Goal: Task Accomplishment & Management: Complete application form

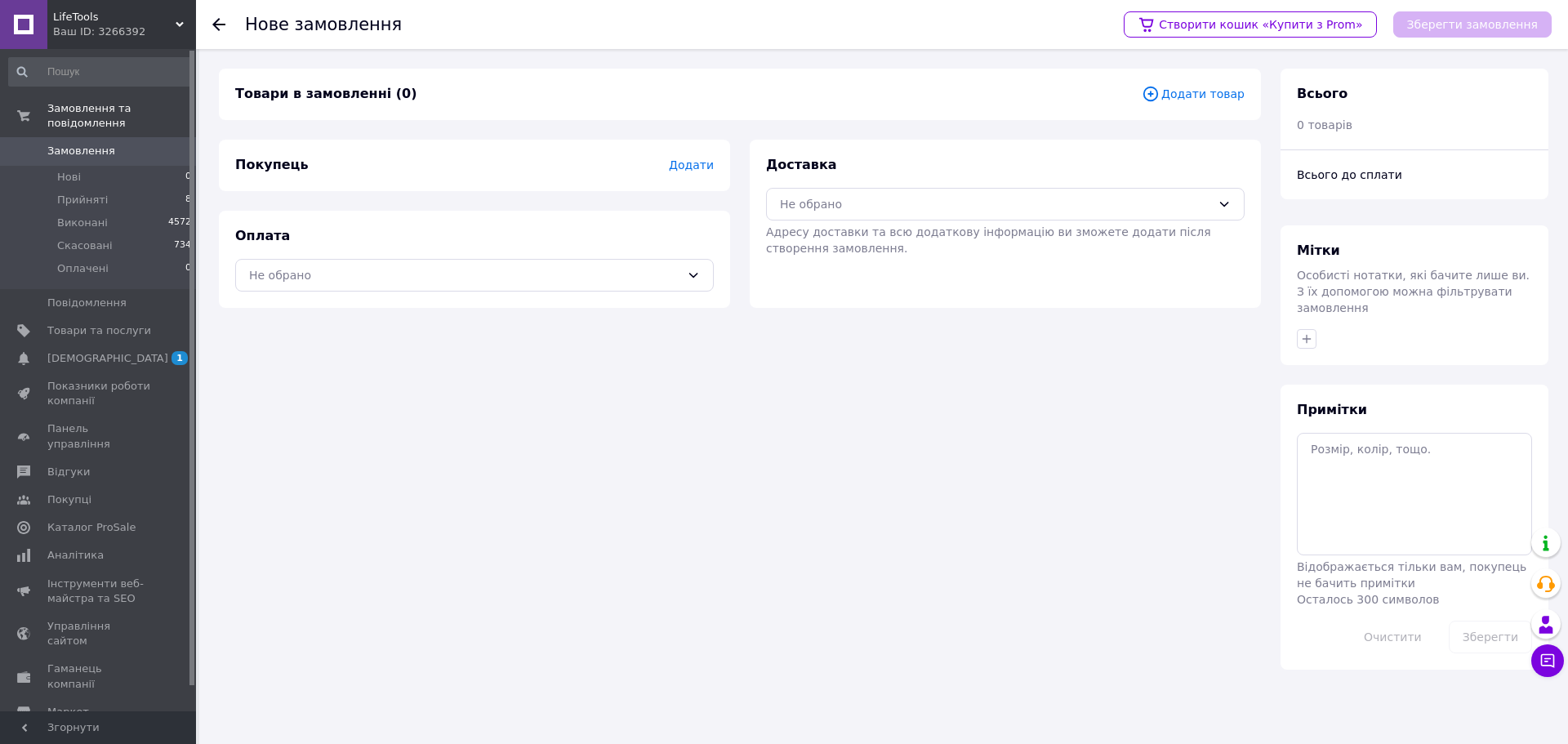
click at [690, 171] on span "Додати" at bounding box center [690, 165] width 45 height 13
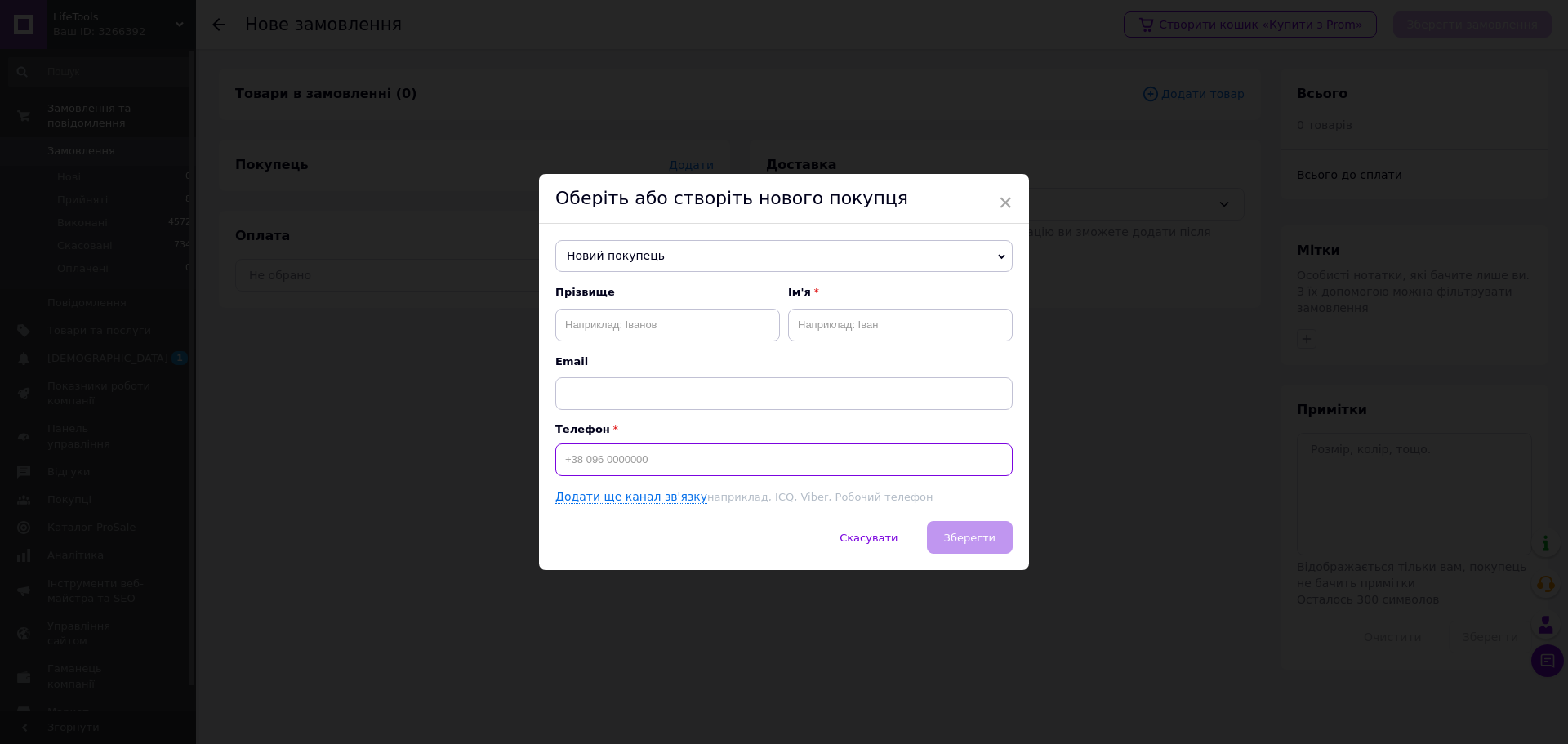
paste input "38 (096) 881-"
type input "3"
type input "0"
type input "[PHONE_NUMBER]"
click at [1003, 544] on button "Зберегти" at bounding box center [970, 537] width 86 height 32
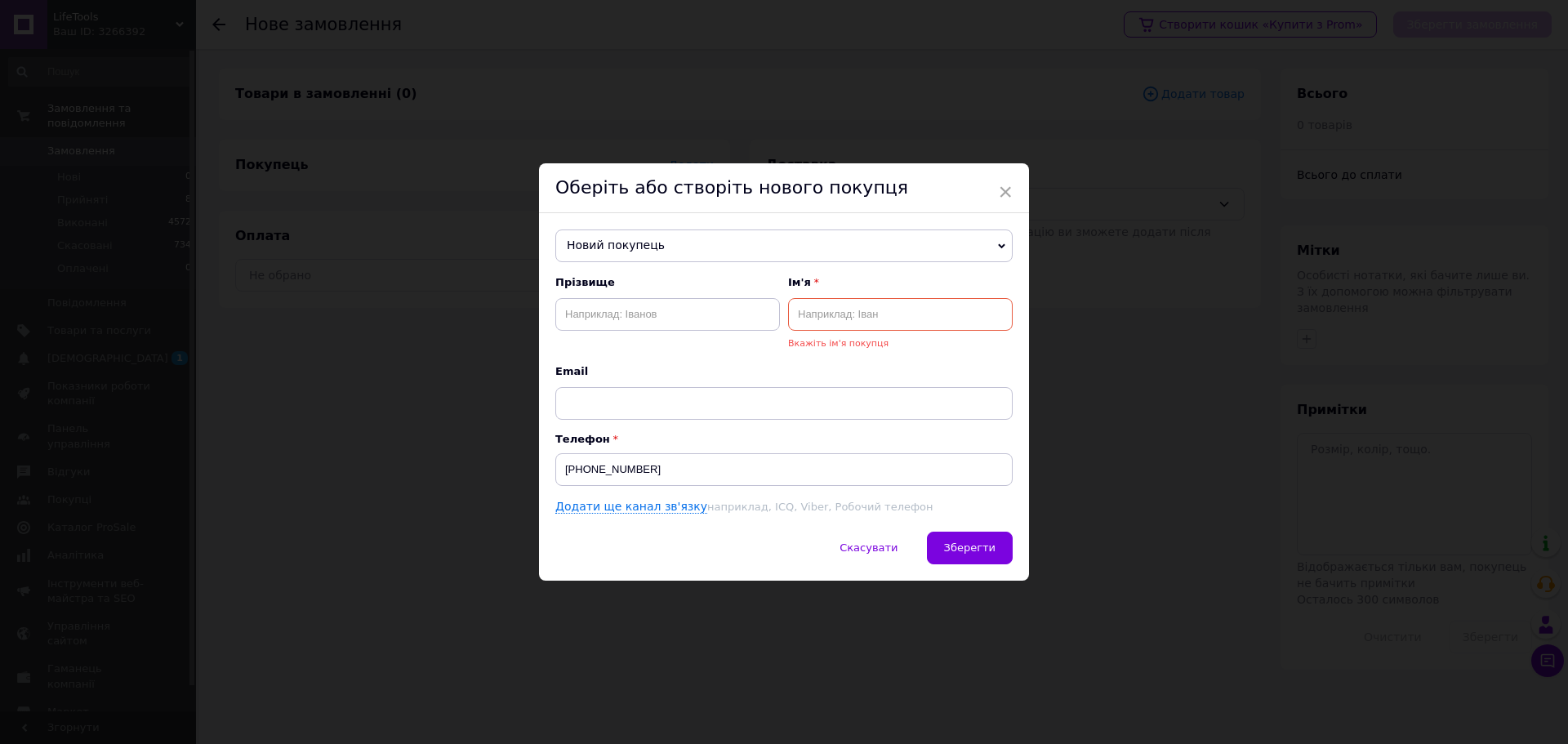
click at [843, 325] on input "text" at bounding box center [900, 314] width 225 height 32
type input "кке"
click at [645, 313] on input "text" at bounding box center [668, 314] width 225 height 32
type input "кеке"
click at [959, 551] on span "Зберегти" at bounding box center [970, 548] width 52 height 12
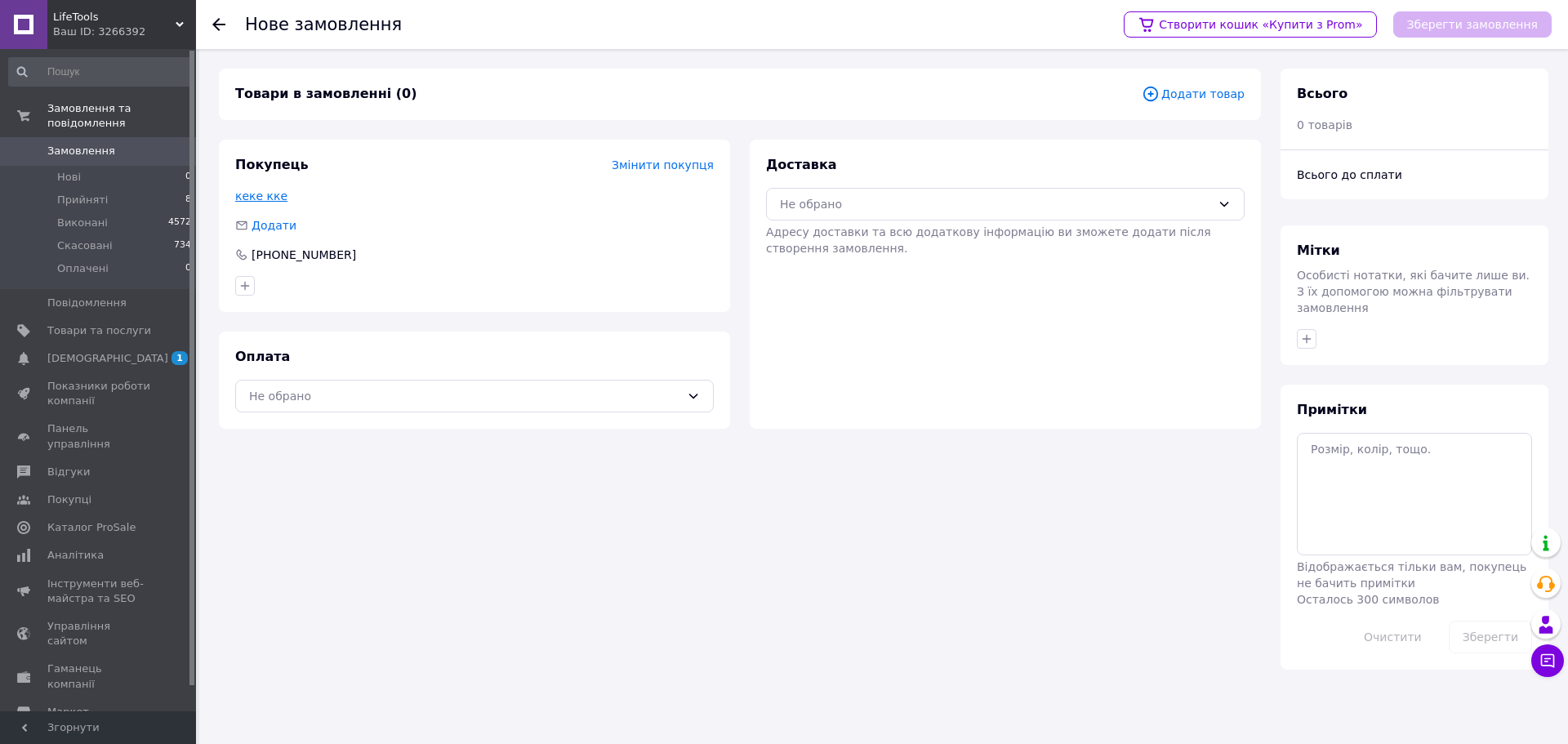
click at [263, 199] on link "кеке кке" at bounding box center [262, 196] width 52 height 13
click at [153, 144] on span "0" at bounding box center [173, 151] width 45 height 15
